Goal: Transaction & Acquisition: Purchase product/service

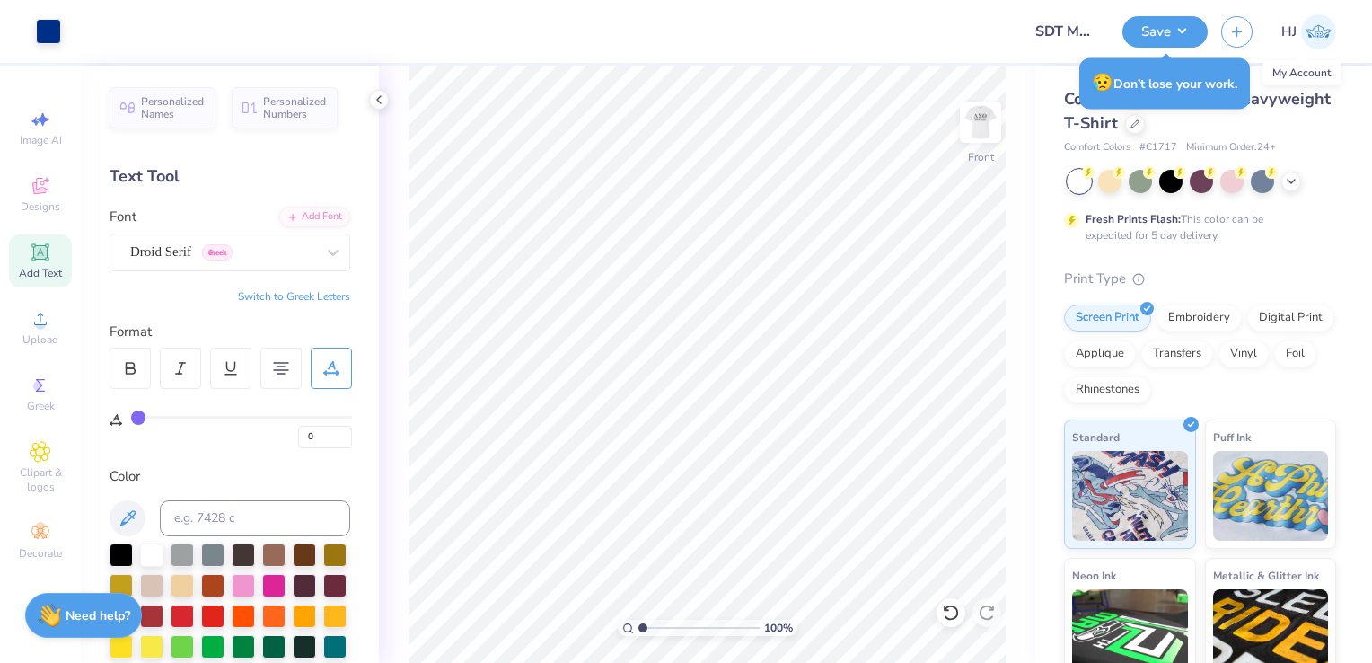
click at [1234, 110] on div "😥 Don’t lose your work." at bounding box center [1164, 83] width 181 height 62
click at [1145, 129] on div at bounding box center [1135, 124] width 20 height 20
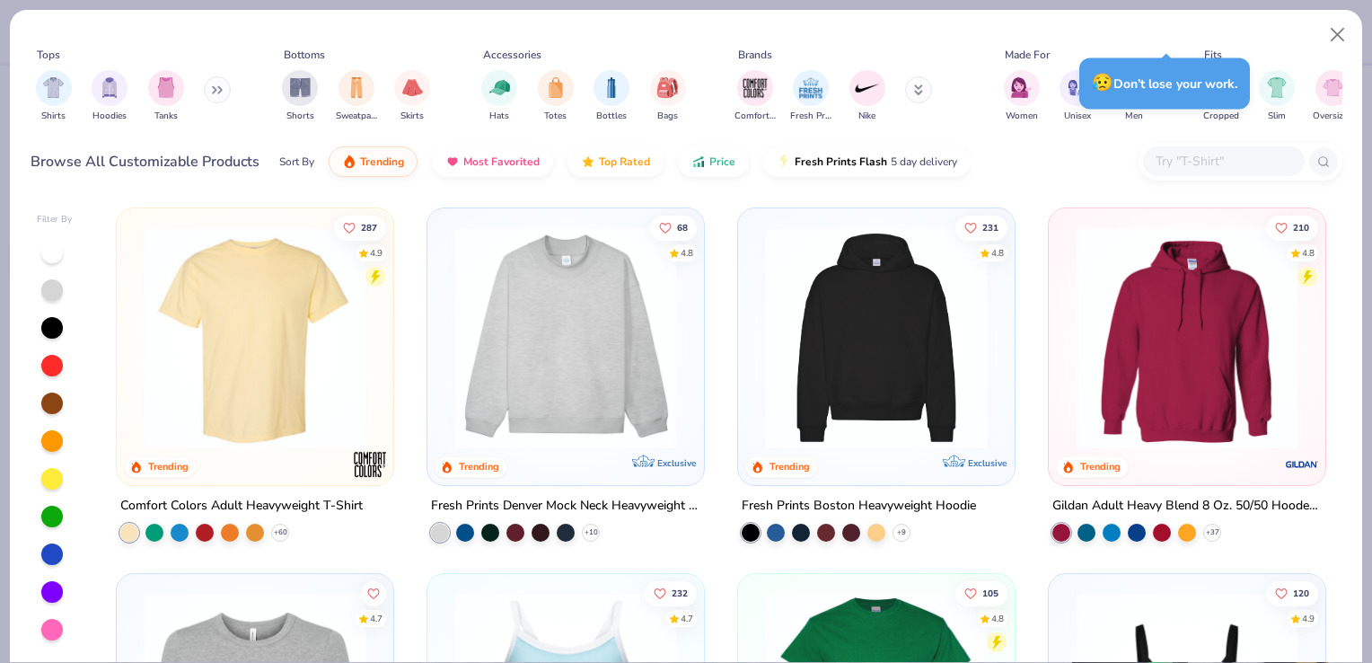
click at [100, 83] on img "filter for Hoodies" at bounding box center [110, 87] width 20 height 21
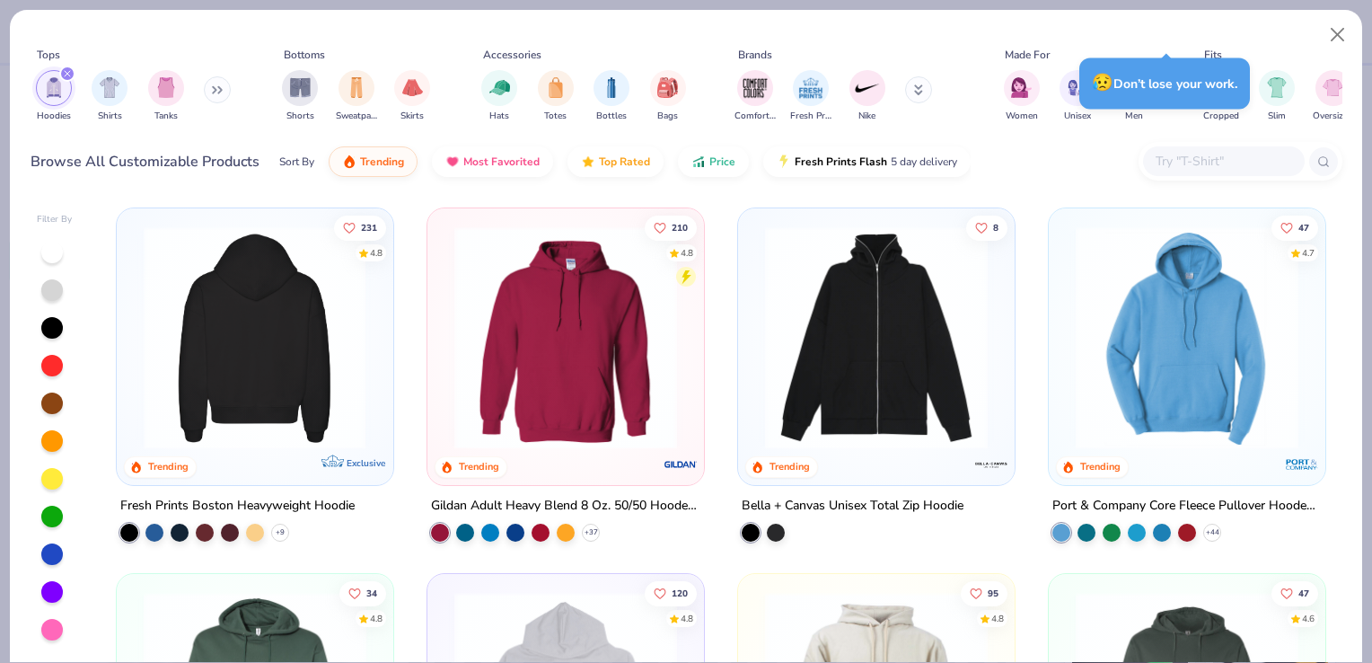
click at [136, 282] on img at bounding box center [15, 337] width 241 height 223
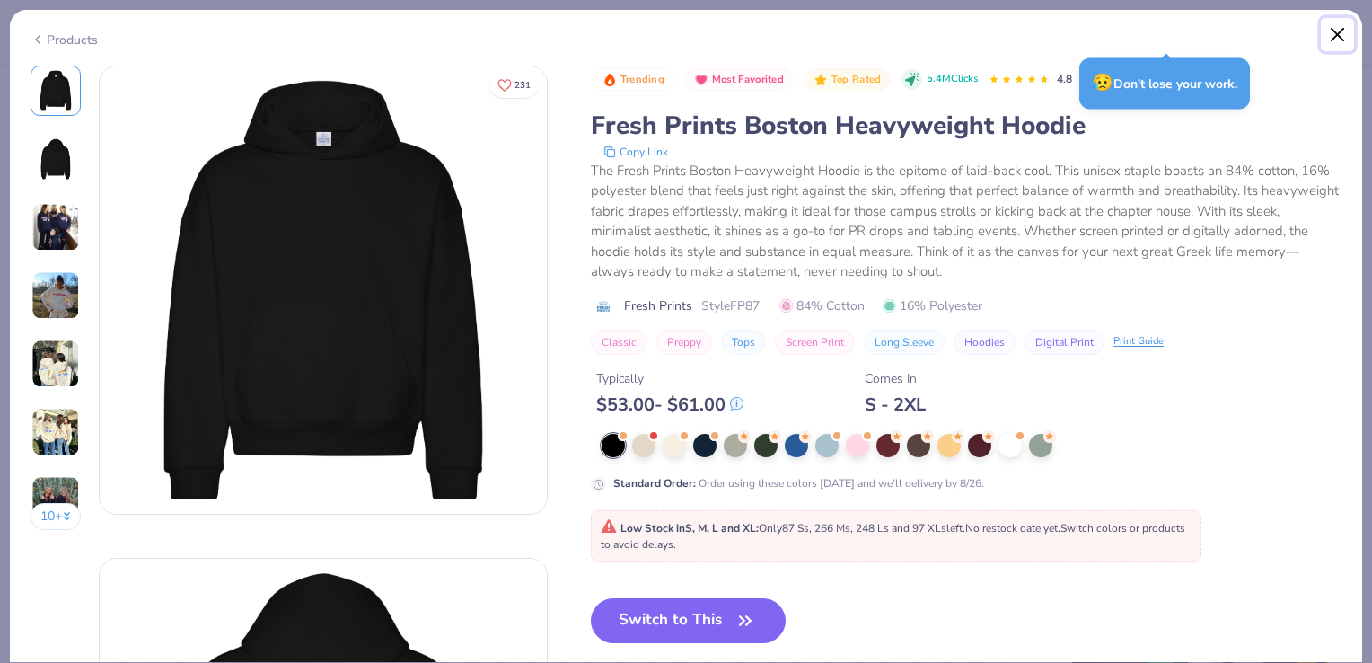
click at [1332, 35] on button "Close" at bounding box center [1338, 35] width 34 height 34
